Goal: Information Seeking & Learning: Learn about a topic

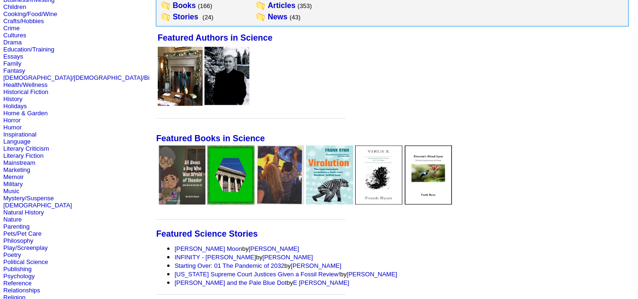
scroll to position [99, 0]
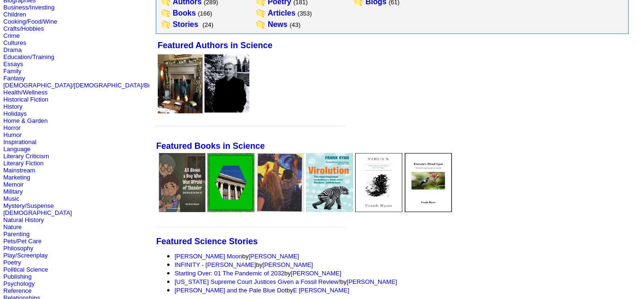
click at [158, 188] on img at bounding box center [181, 182] width 47 height 59
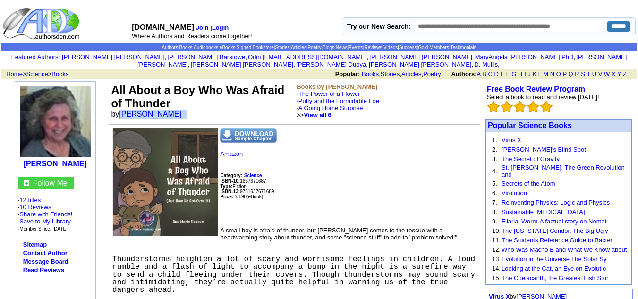
drag, startPoint x: 119, startPoint y: 106, endPoint x: 193, endPoint y: 108, distance: 74.2
click at [193, 108] on td "All About a Boy Who Was Afraid of Thunder by Ann Marie Hannon" at bounding box center [202, 100] width 186 height 39
copy font "Ann Marie Hannon"
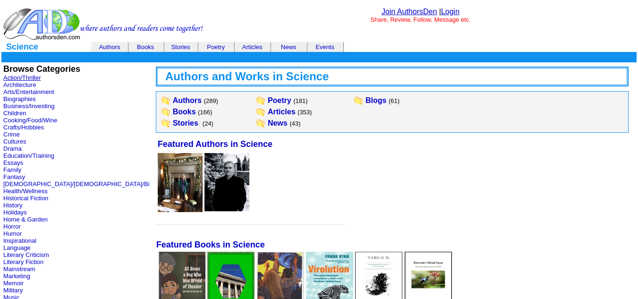
click at [22, 77] on link "Action/Thriller" at bounding box center [21, 77] width 37 height 7
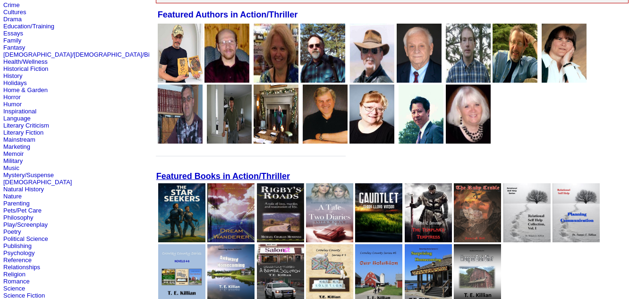
scroll to position [129, 0]
click at [158, 210] on img at bounding box center [181, 212] width 47 height 59
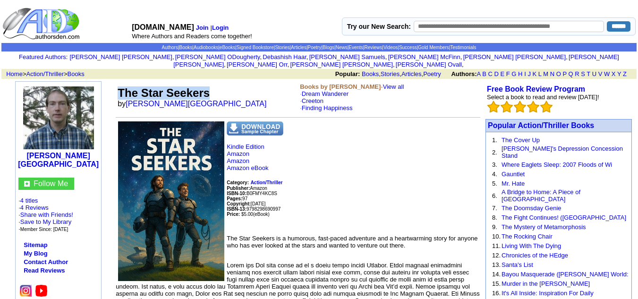
drag, startPoint x: 214, startPoint y: 86, endPoint x: 117, endPoint y: 82, distance: 96.4
click at [117, 82] on td "The Star Seekers by [PERSON_NAME]" at bounding box center [207, 97] width 182 height 32
copy font "The Star Seekers"
